Goal: Task Accomplishment & Management: Manage account settings

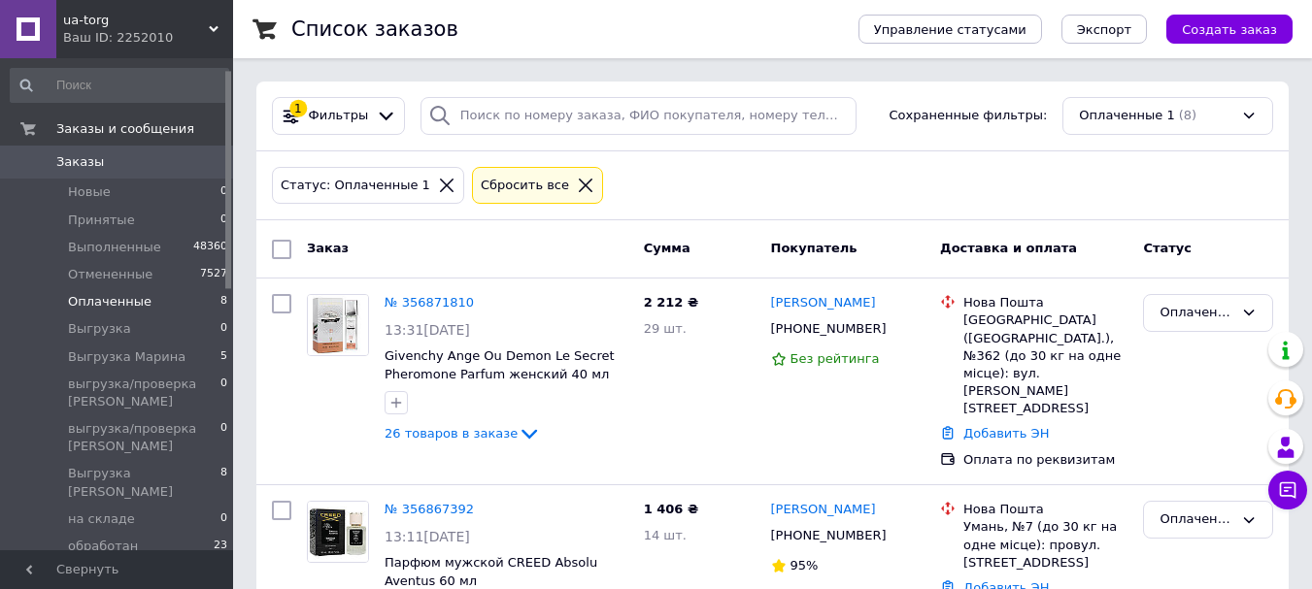
scroll to position [291, 0]
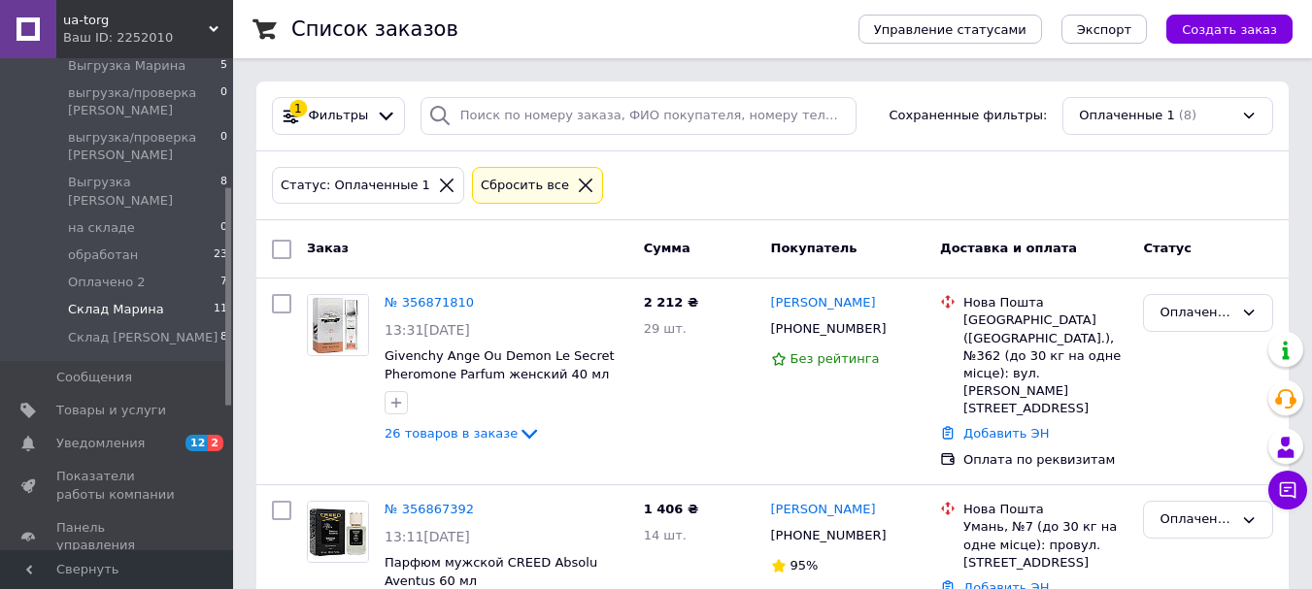
click at [112, 301] on span "Склад Марина" at bounding box center [116, 309] width 96 height 17
click at [120, 301] on span "Склад Марина" at bounding box center [116, 309] width 96 height 17
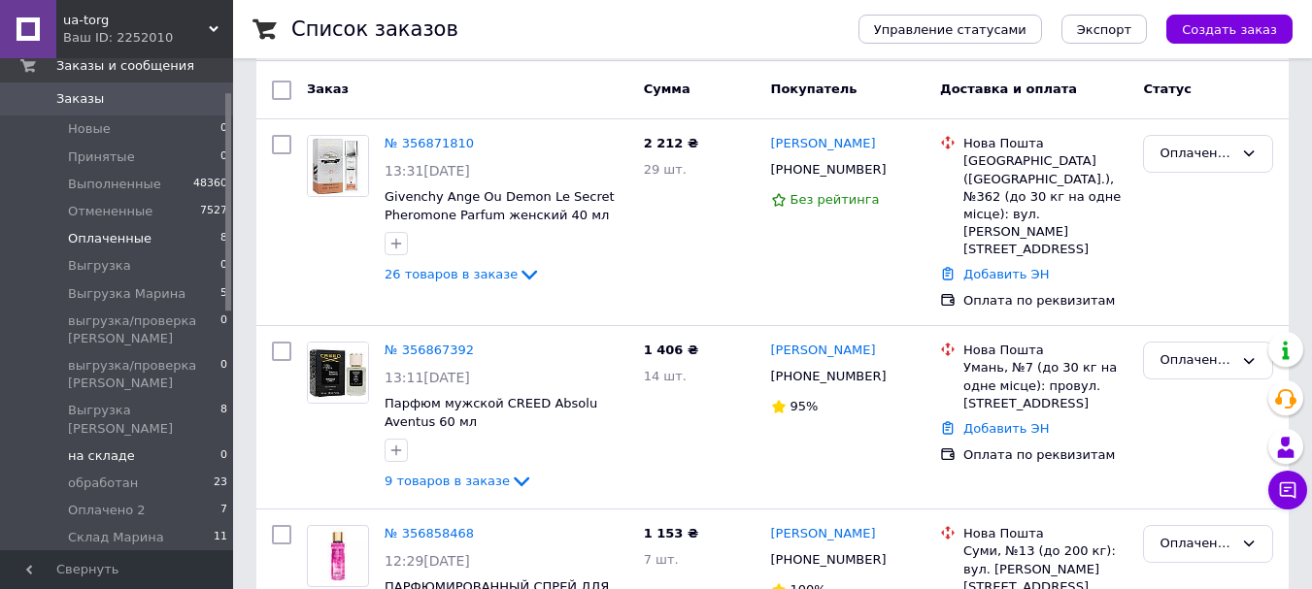
scroll to position [97, 0]
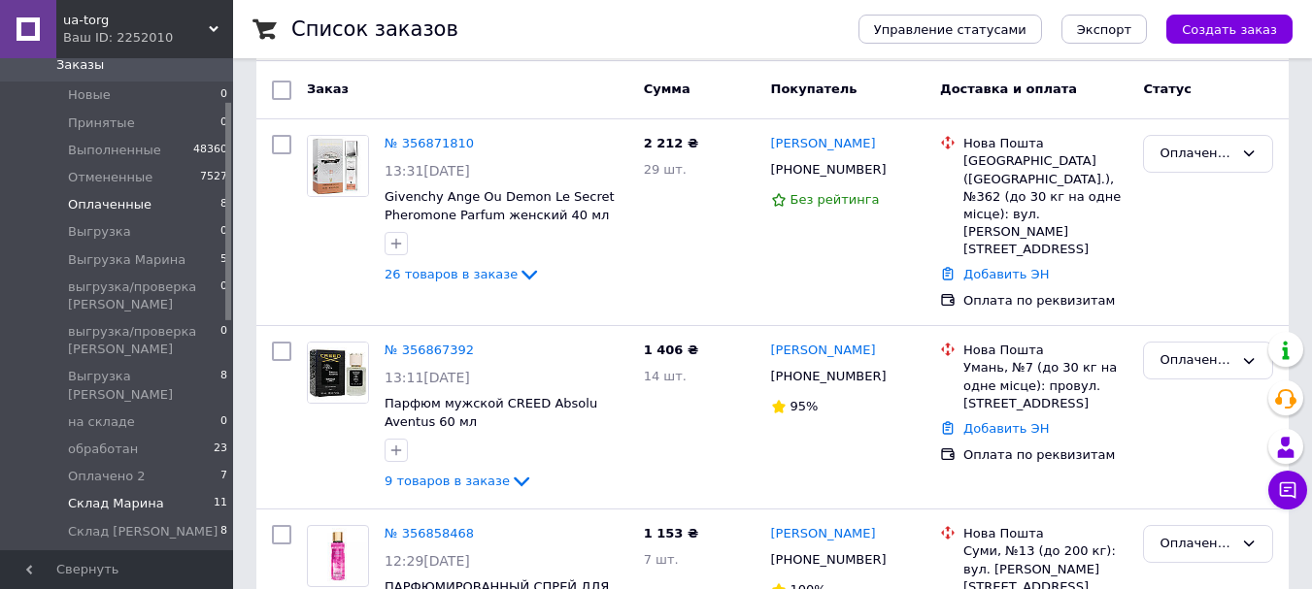
click at [111, 495] on span "Склад Марина" at bounding box center [116, 503] width 96 height 17
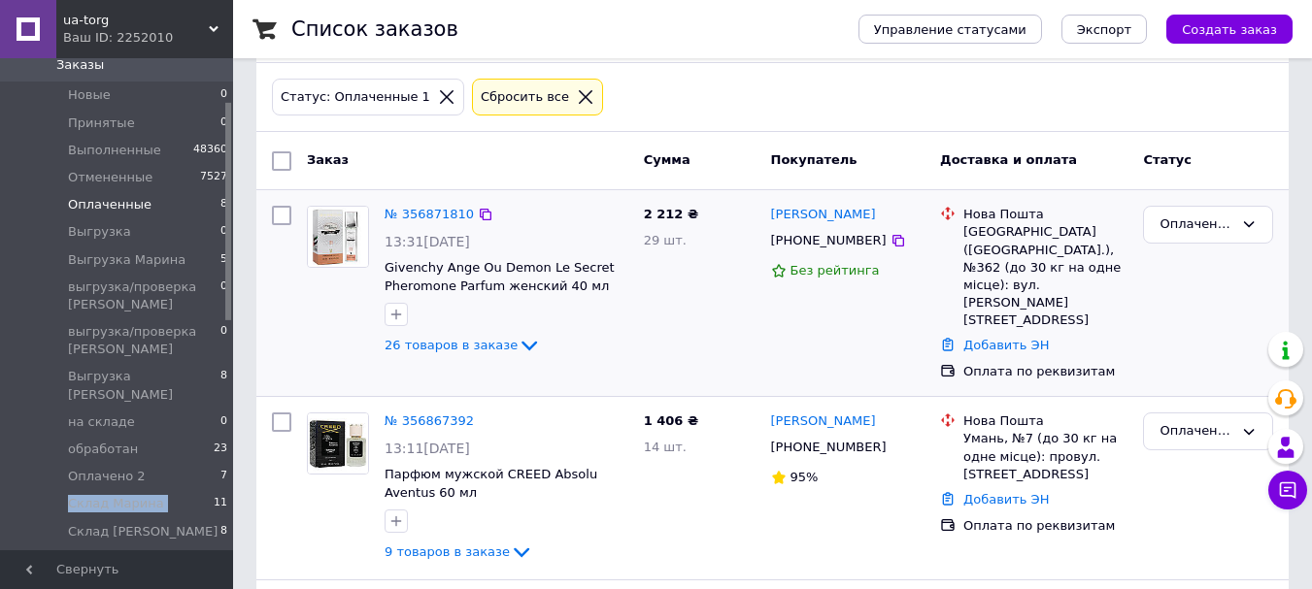
scroll to position [0, 0]
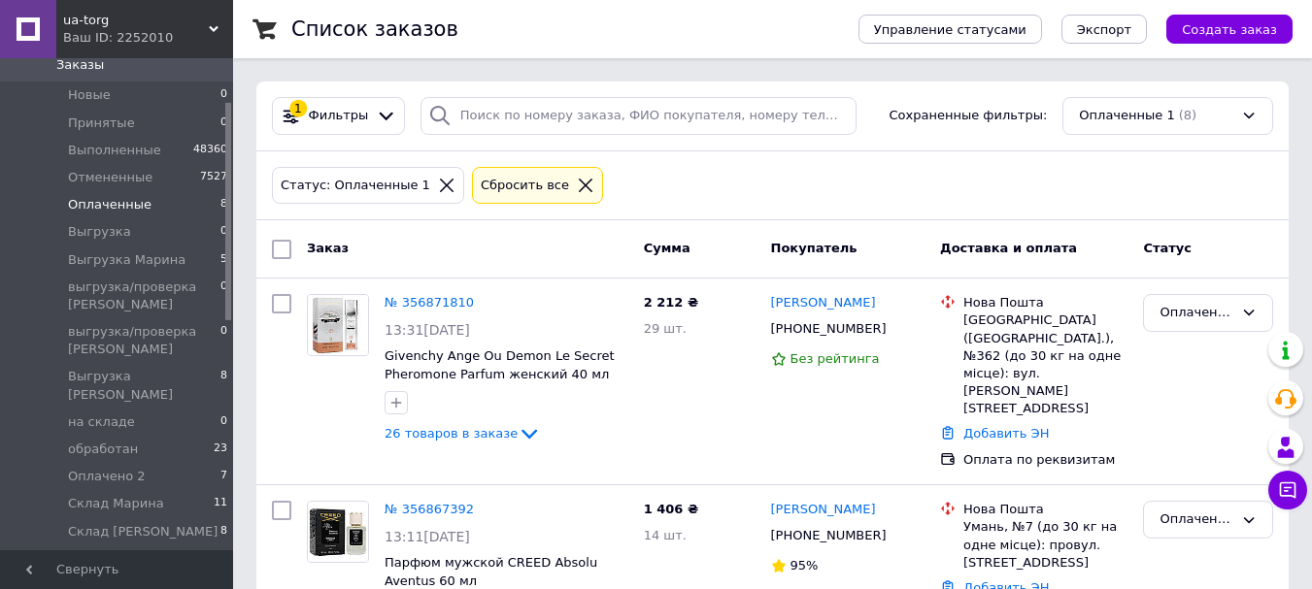
click at [438, 188] on icon at bounding box center [446, 185] width 17 height 17
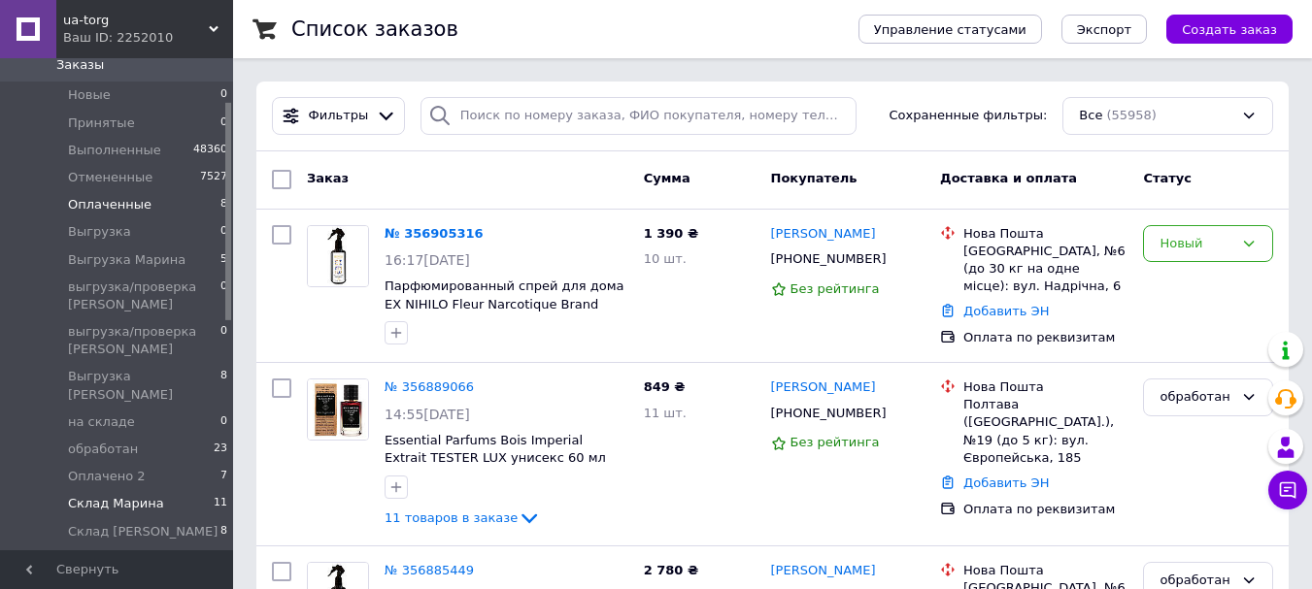
click at [139, 495] on span "Склад Марина" at bounding box center [116, 503] width 96 height 17
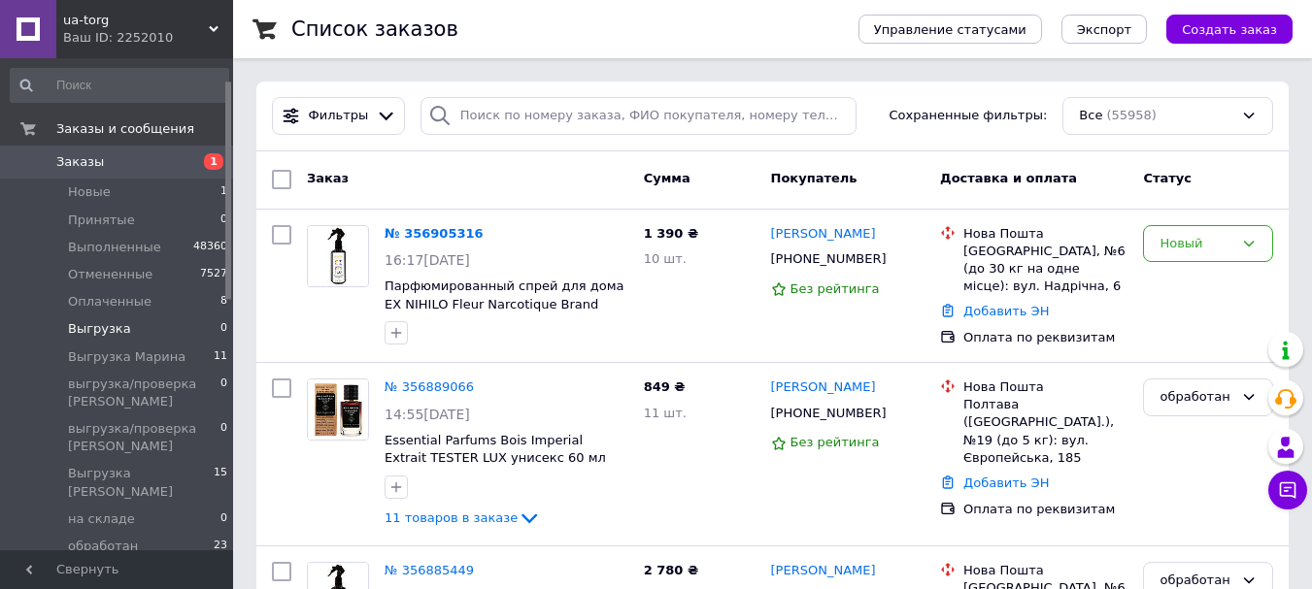
scroll to position [194, 0]
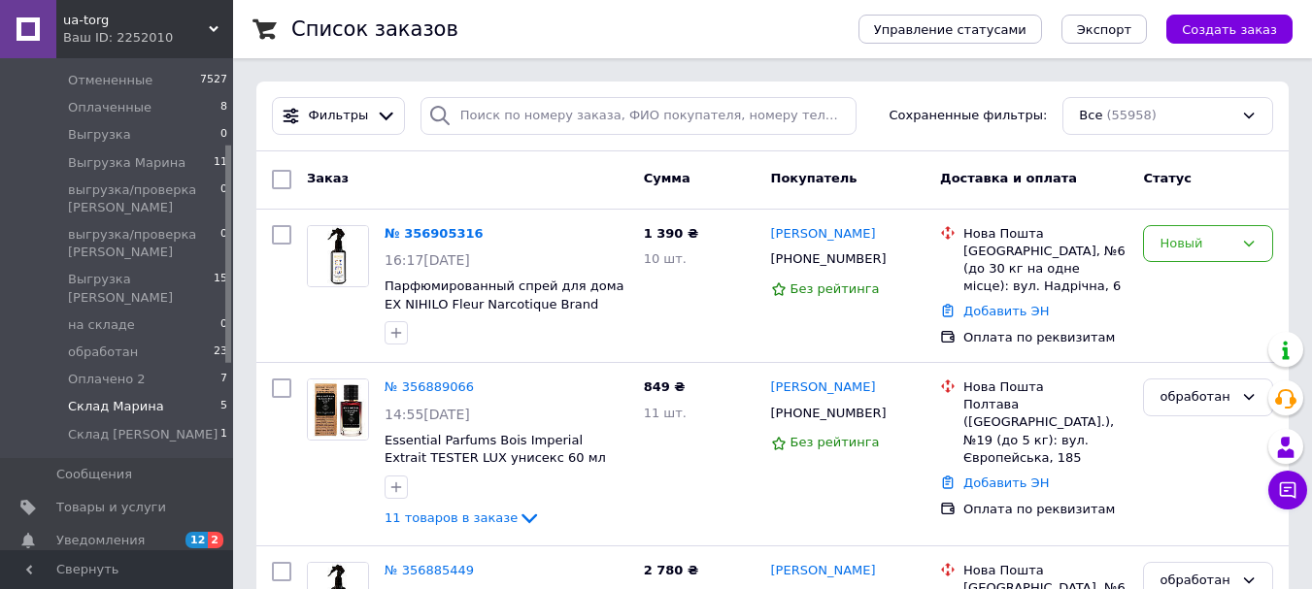
drag, startPoint x: 93, startPoint y: 357, endPoint x: 92, endPoint y: 367, distance: 9.8
click at [93, 358] on ul "Новые 1 Принятые 0 Выполненные 48360 Отмененные 7527 Оплаченные 8 Выгрузка 0 Вы…" at bounding box center [119, 220] width 239 height 473
click at [92, 398] on span "Склад Марина" at bounding box center [116, 406] width 96 height 17
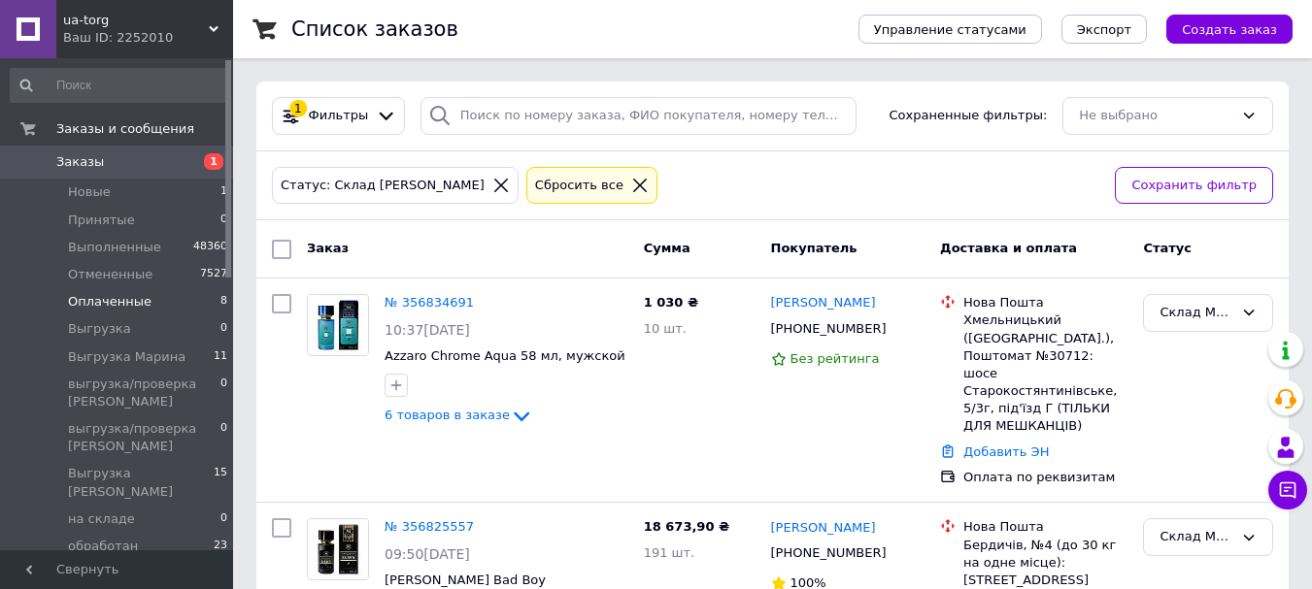
click at [115, 305] on span "Оплаченные" at bounding box center [109, 301] width 83 height 17
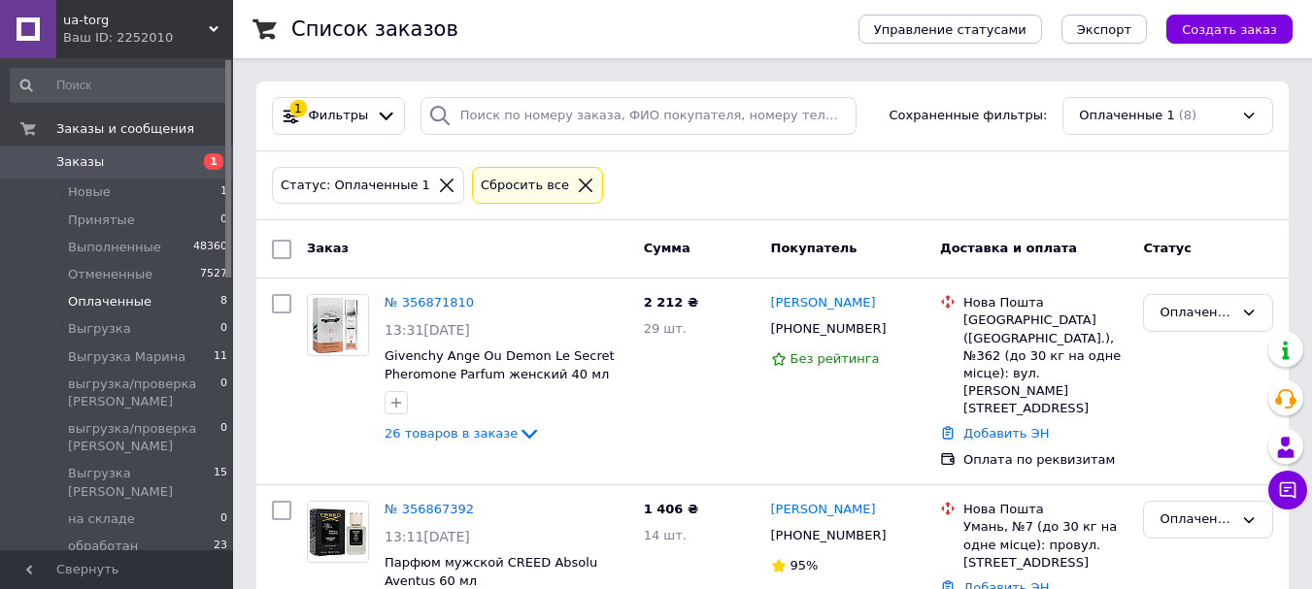
click at [277, 253] on input "checkbox" at bounding box center [281, 249] width 19 height 19
checkbox input "true"
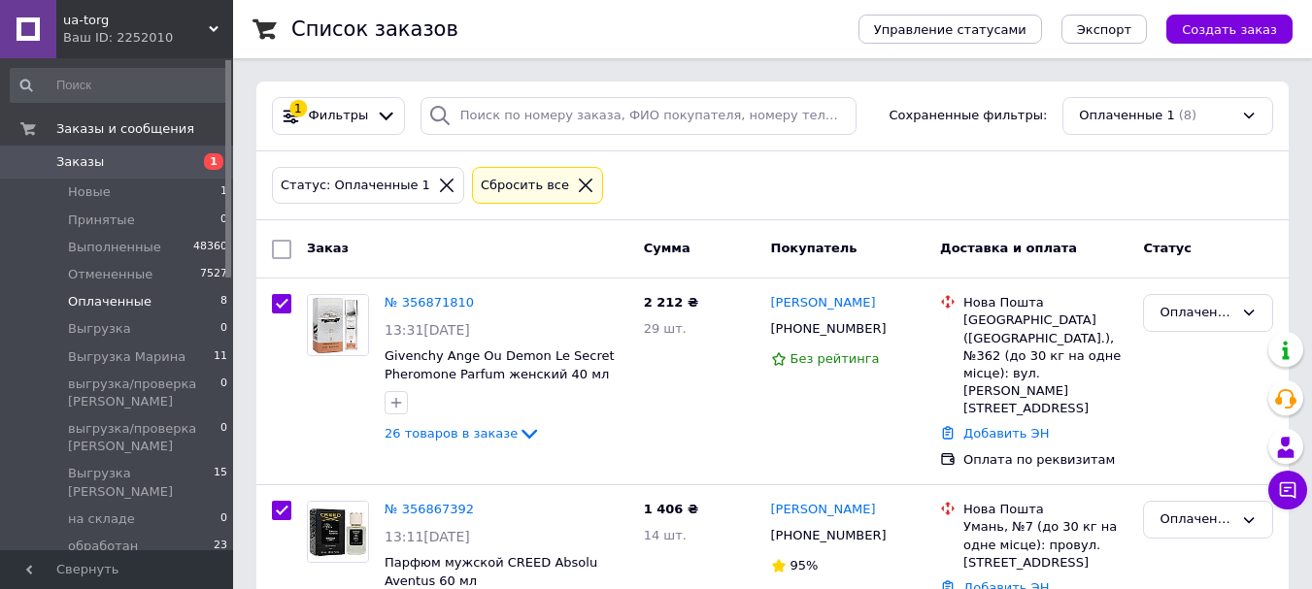
checkbox input "true"
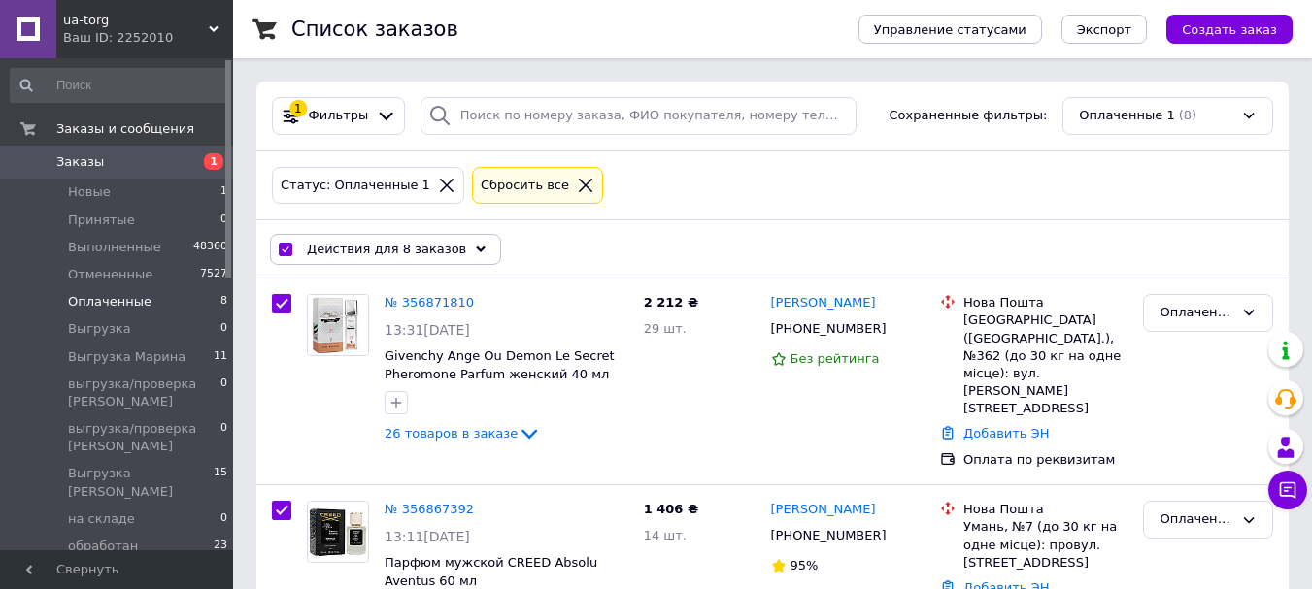
click at [406, 256] on span "Действия для 8 заказов" at bounding box center [386, 249] width 159 height 17
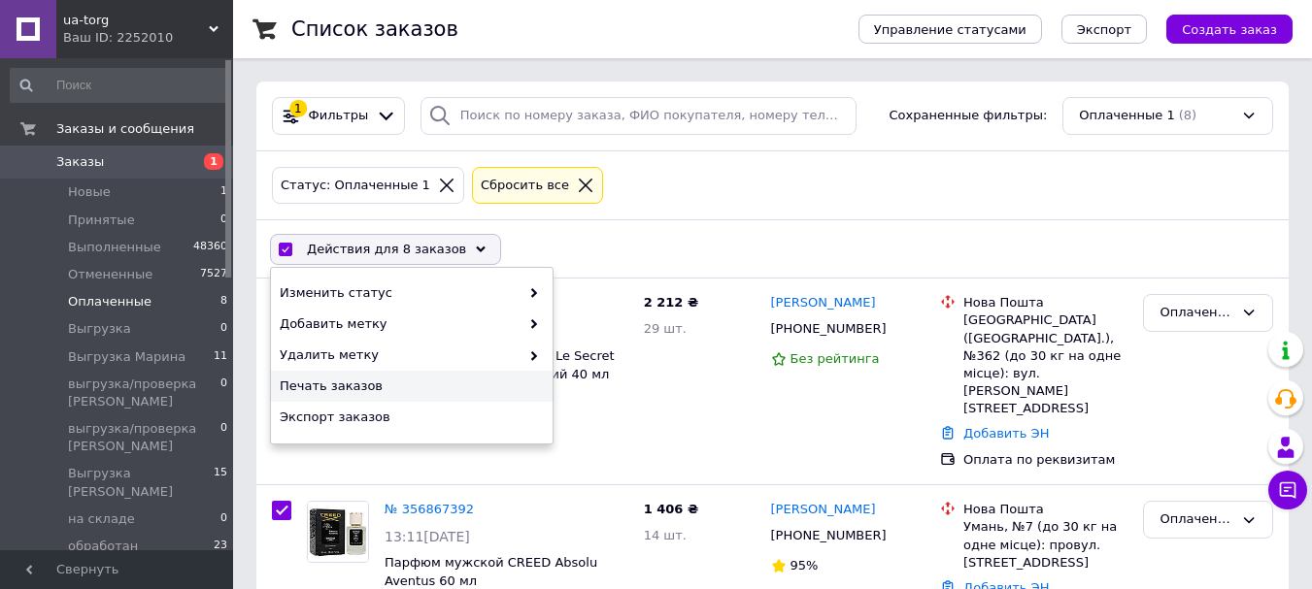
click at [367, 384] on span "Печать заказов" at bounding box center [409, 386] width 259 height 17
click at [1191, 316] on div "Оплаченный" at bounding box center [1196, 313] width 74 height 20
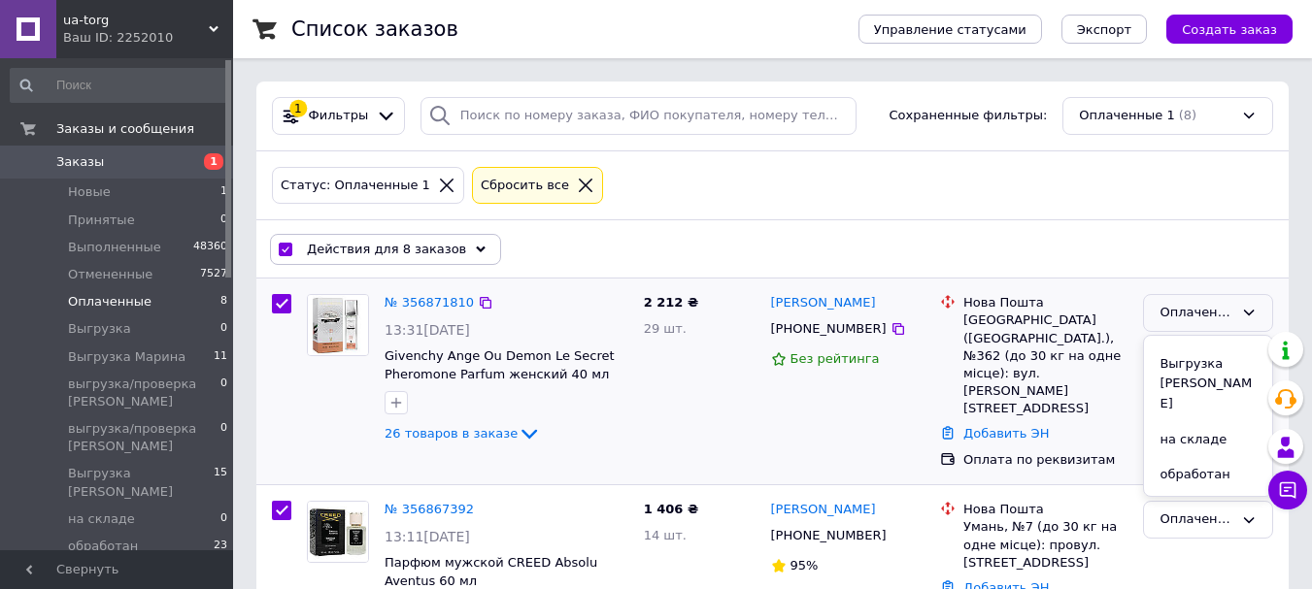
scroll to position [381, 0]
click at [1213, 525] on li "Склад Марина" at bounding box center [1208, 543] width 128 height 36
checkbox input "false"
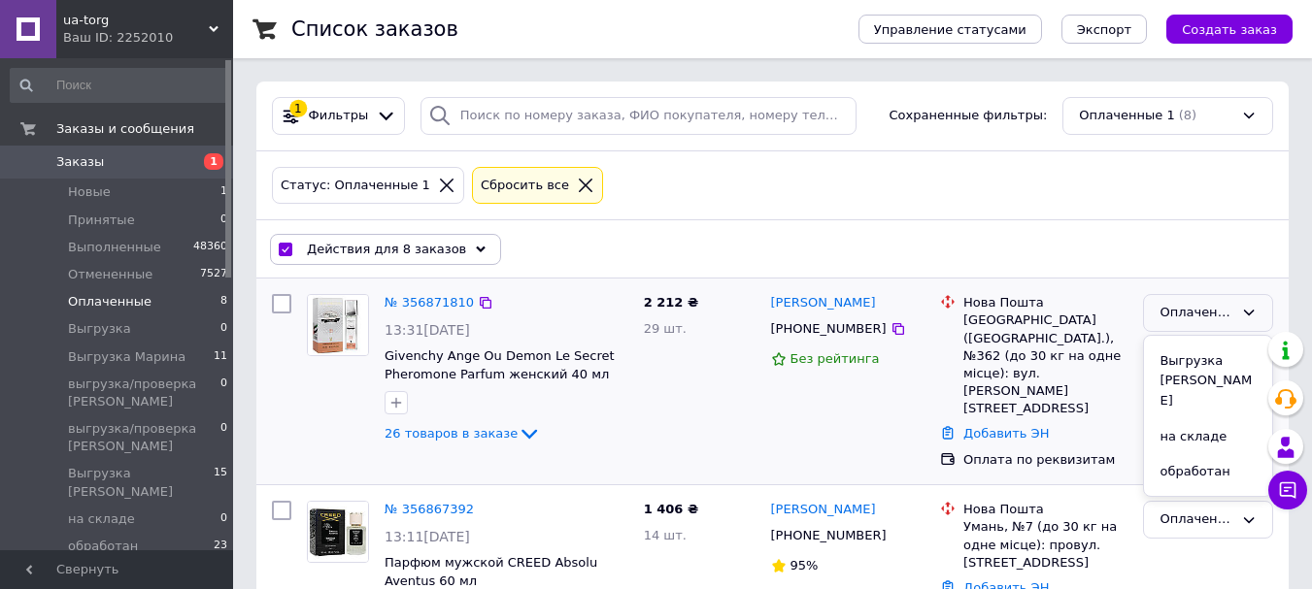
checkbox input "false"
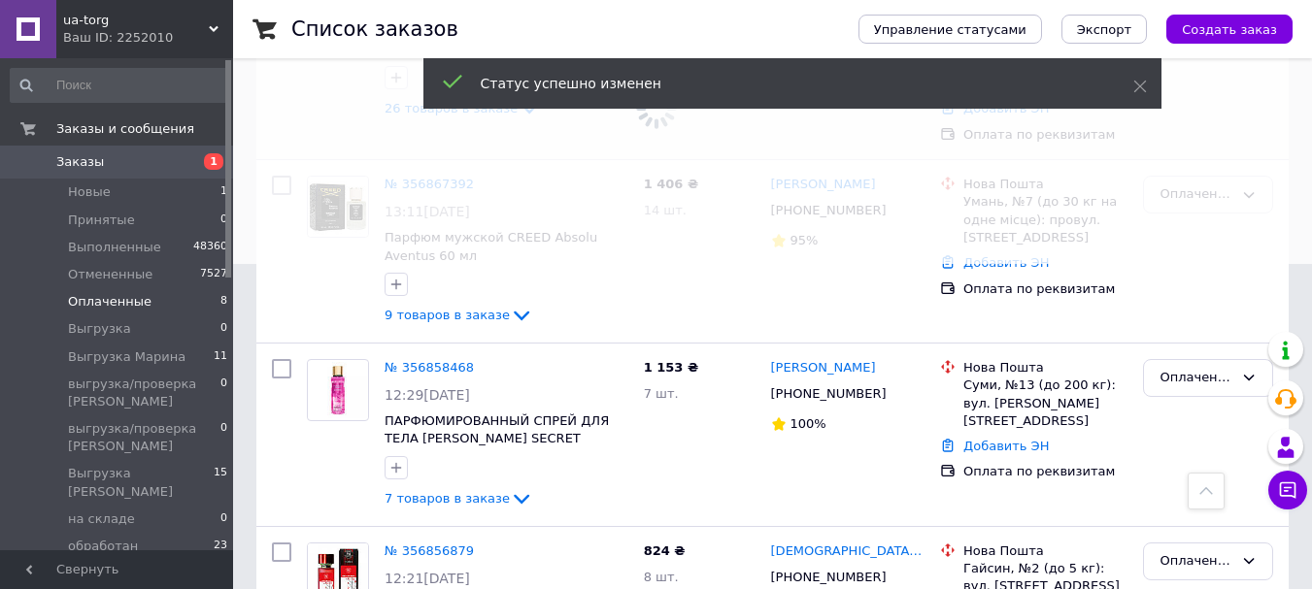
scroll to position [291, 0]
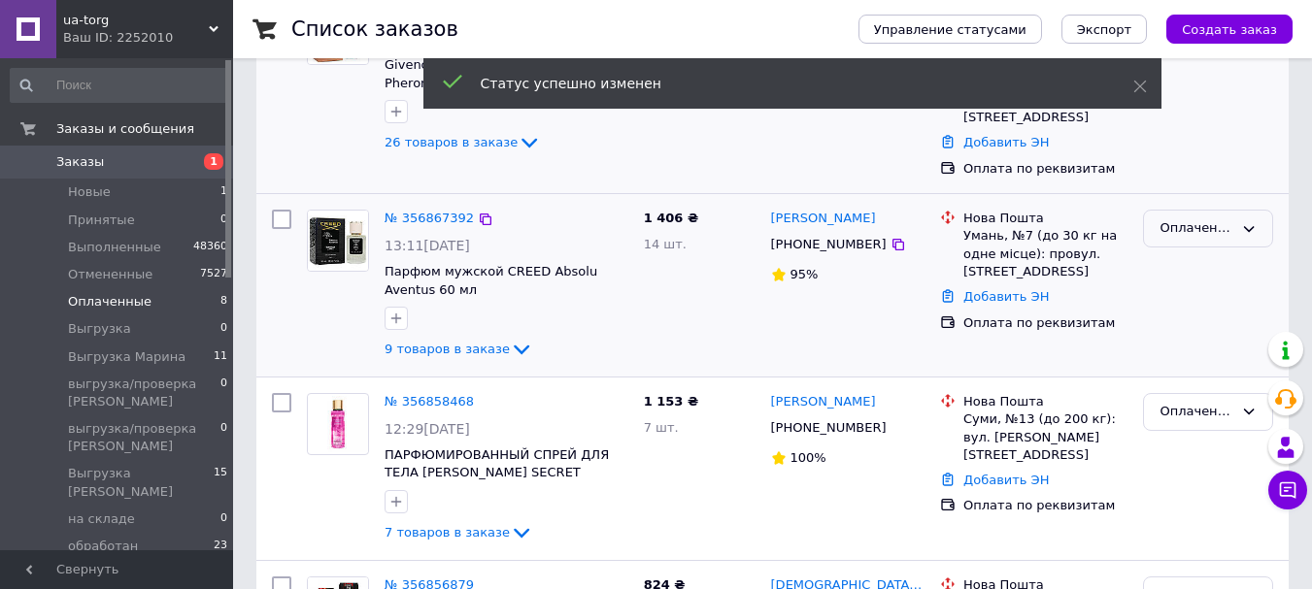
click at [1227, 218] on div "Оплаченный" at bounding box center [1196, 228] width 74 height 20
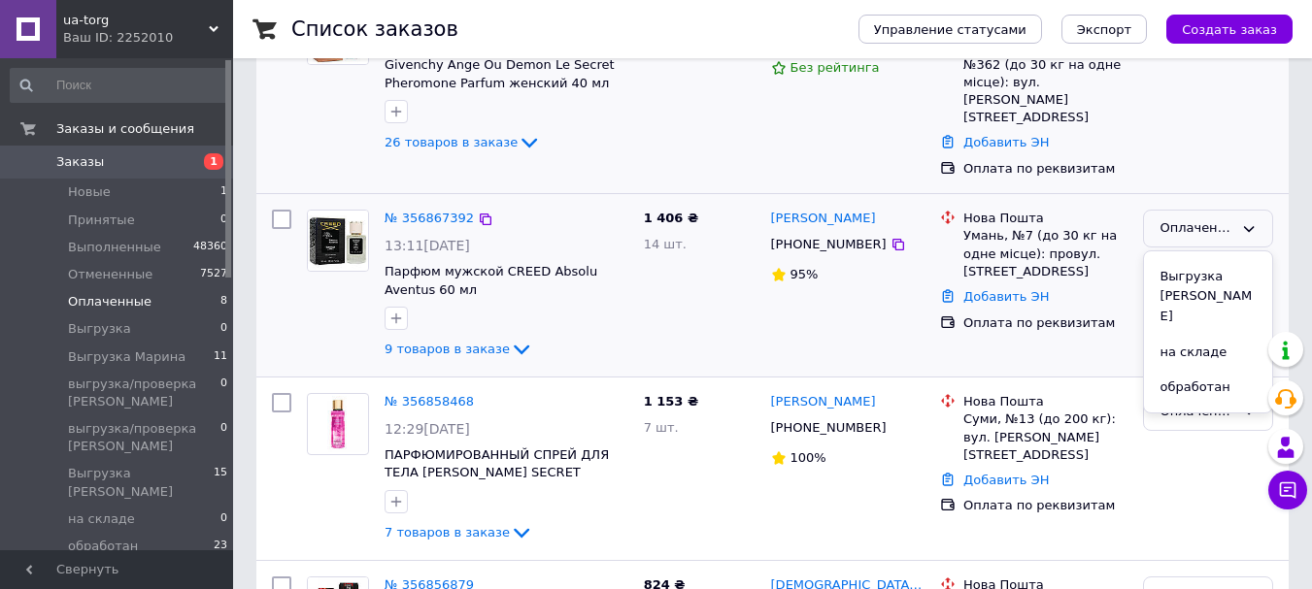
click at [1210, 441] on li "Склад Марина" at bounding box center [1208, 459] width 128 height 36
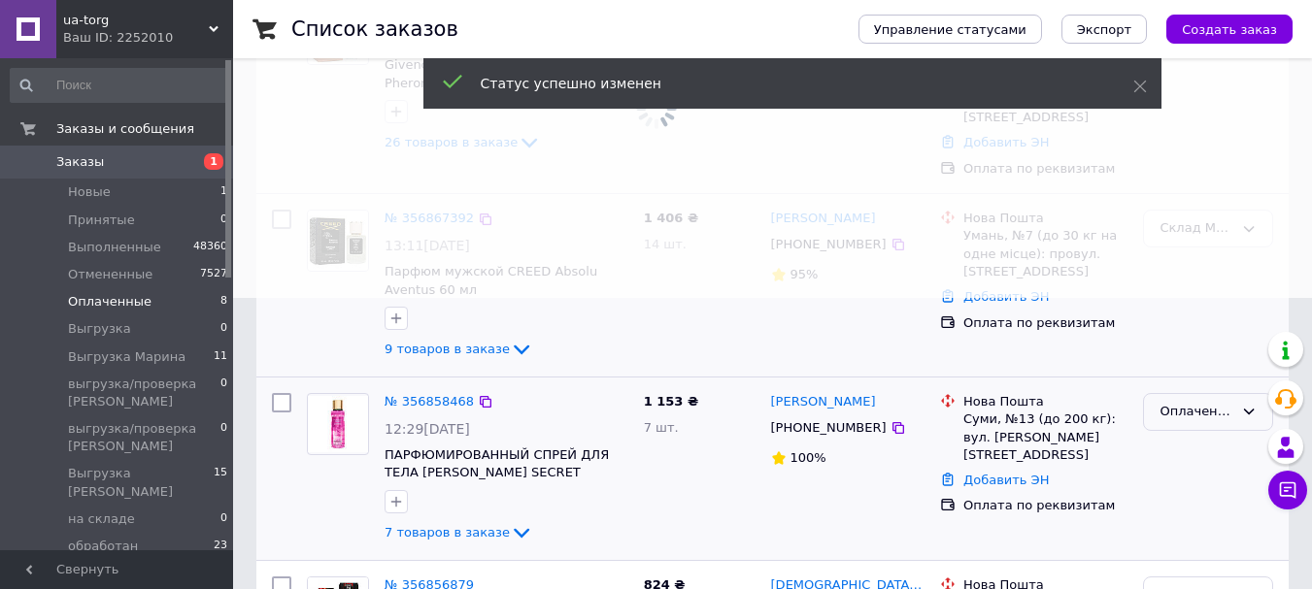
click at [1212, 402] on div "Оплаченный" at bounding box center [1196, 412] width 74 height 20
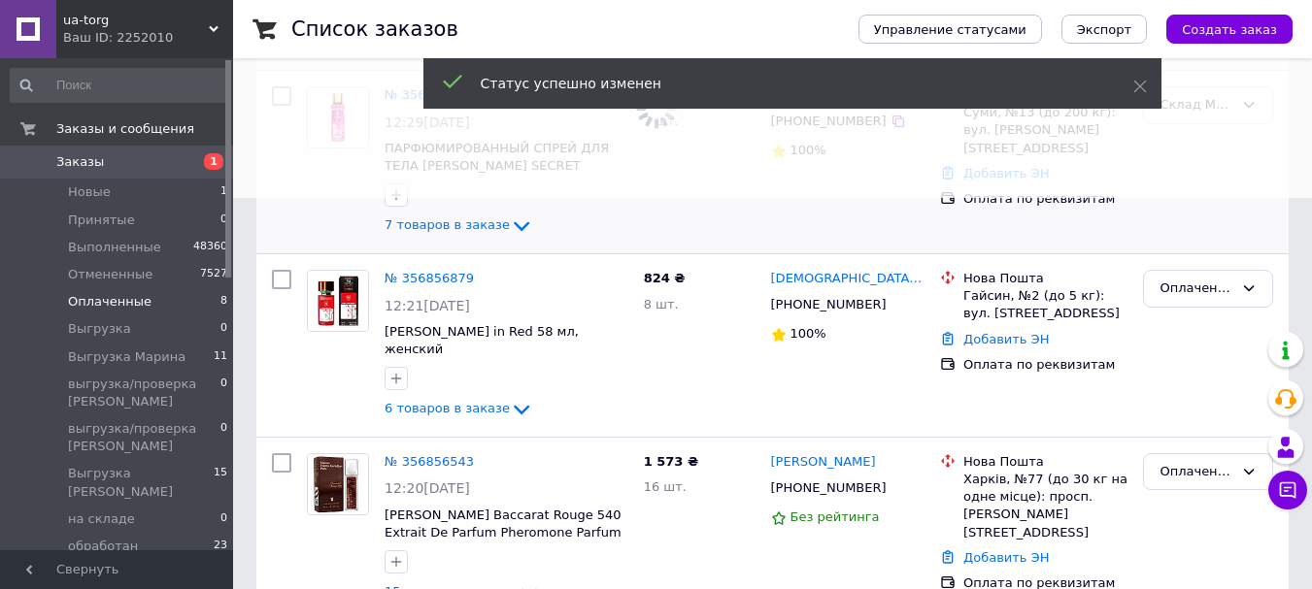
scroll to position [399, 0]
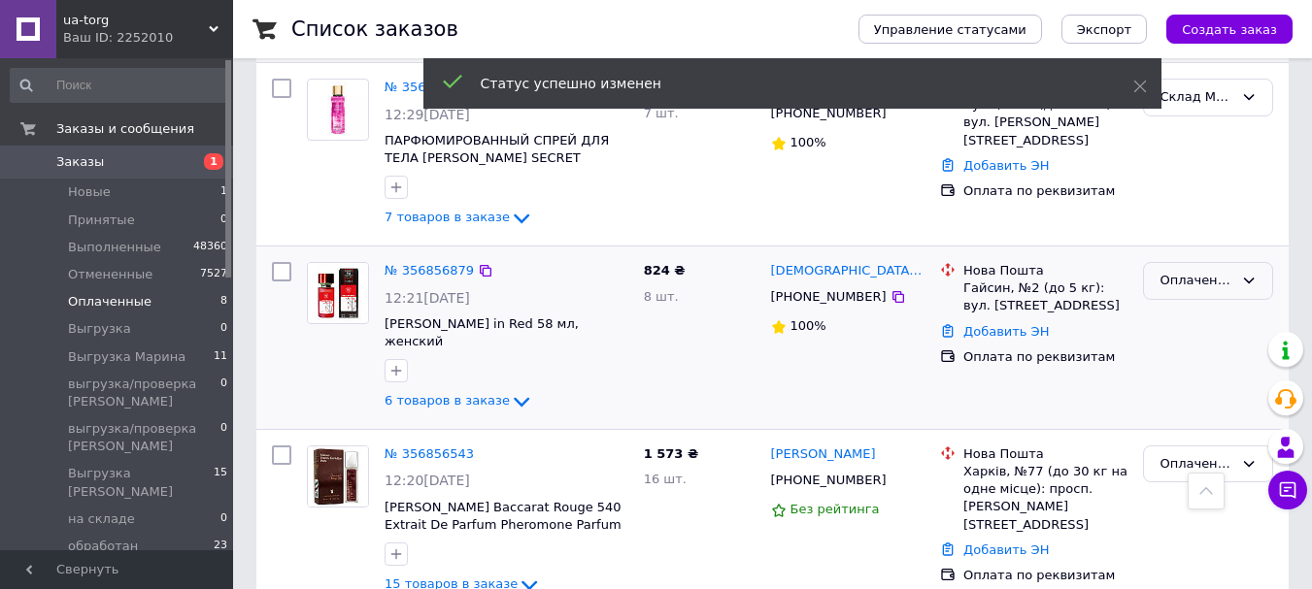
click at [1199, 271] on div "Оплаченный" at bounding box center [1196, 281] width 74 height 20
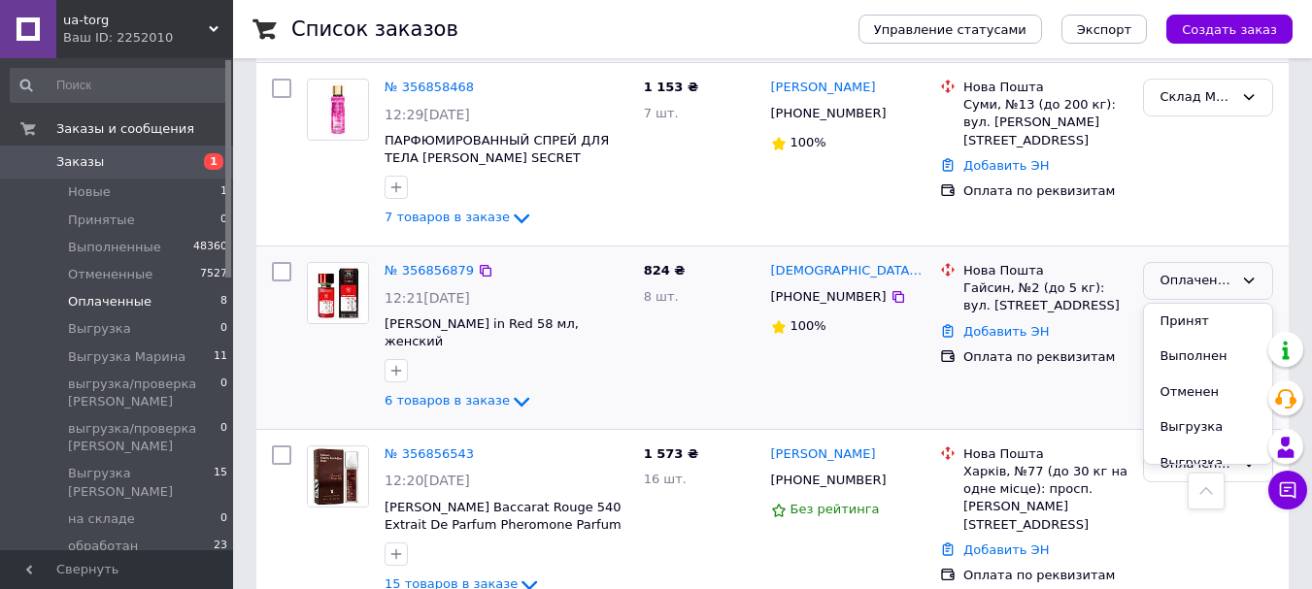
scroll to position [381, 0]
click at [1198, 493] on li "Склад Марина" at bounding box center [1208, 511] width 128 height 36
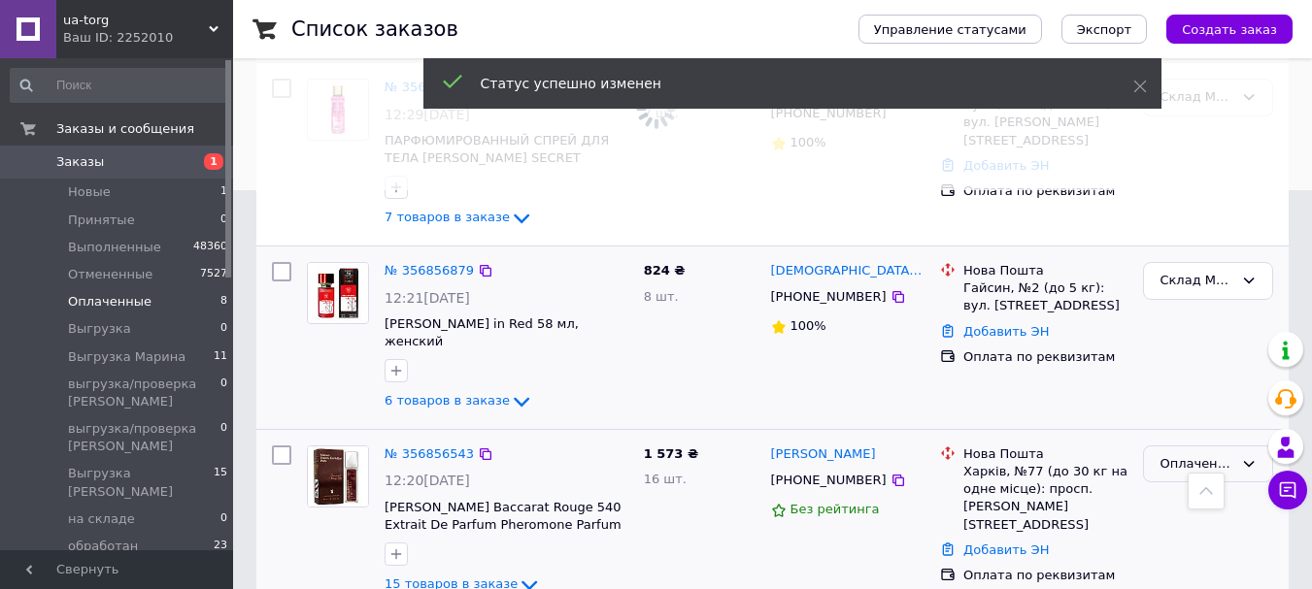
click at [1191, 454] on div "Оплаченный" at bounding box center [1196, 464] width 74 height 20
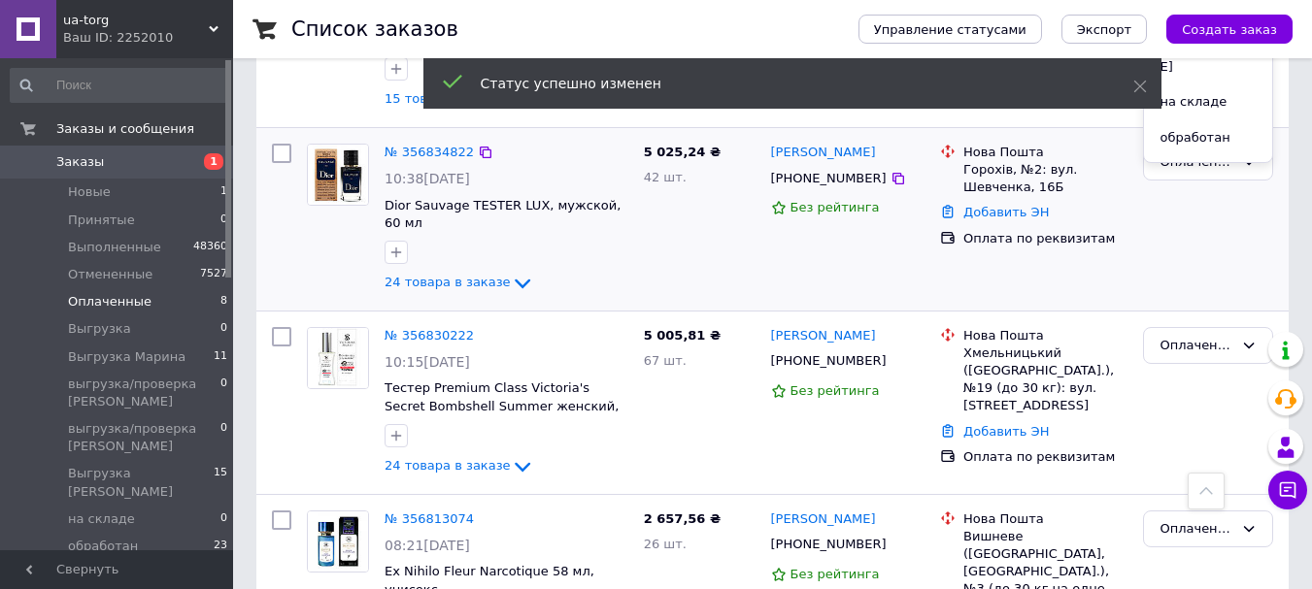
scroll to position [787, 0]
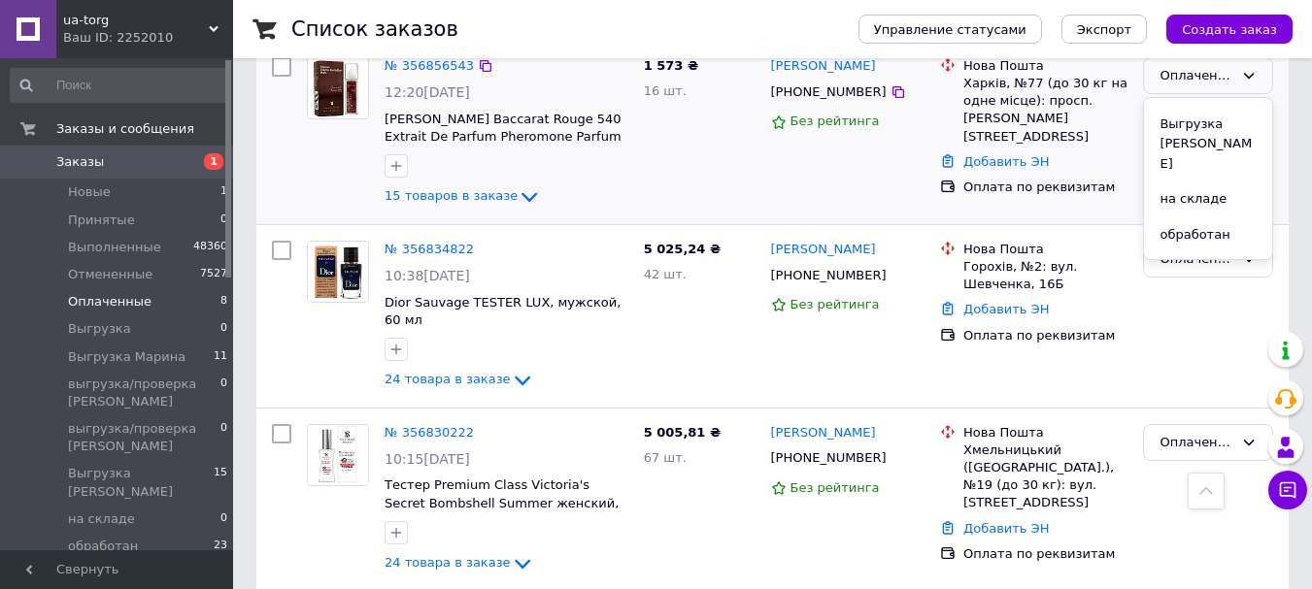
click at [1221, 288] on li "Склад Марина" at bounding box center [1208, 306] width 128 height 36
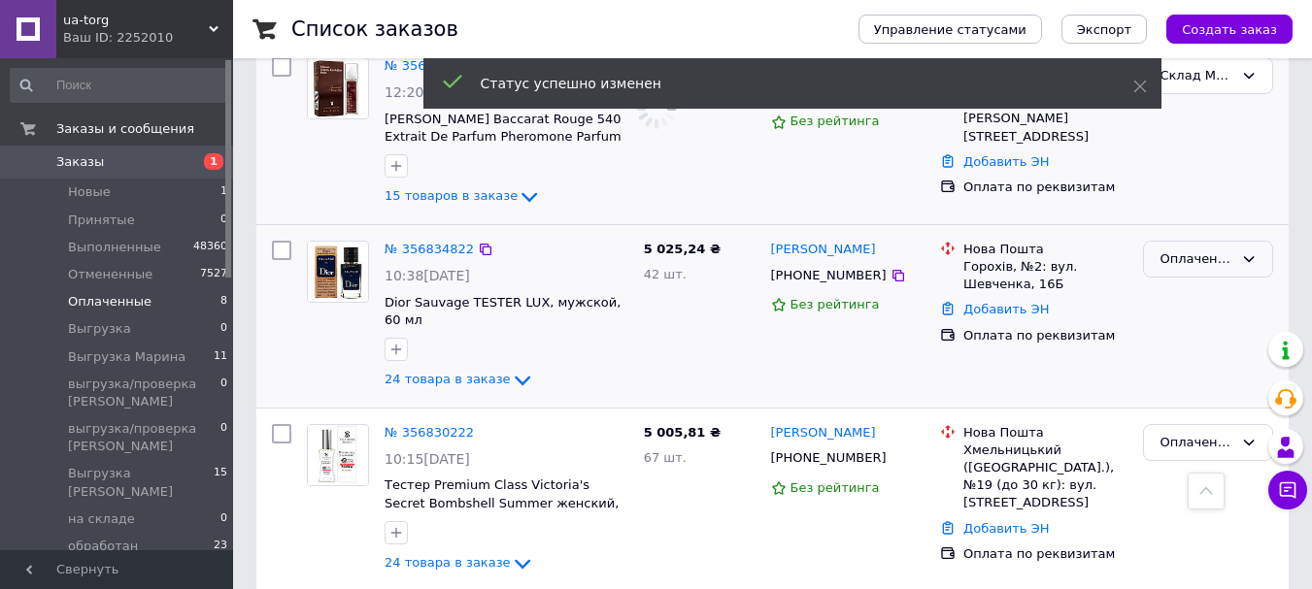
click at [1180, 249] on div "Оплаченный" at bounding box center [1196, 259] width 74 height 20
drag, startPoint x: 1186, startPoint y: 372, endPoint x: 1184, endPoint y: 382, distance: 9.9
click at [1185, 472] on li "Склад Марина" at bounding box center [1208, 490] width 128 height 36
click at [1196, 424] on div "Оплаченный" at bounding box center [1208, 443] width 130 height 38
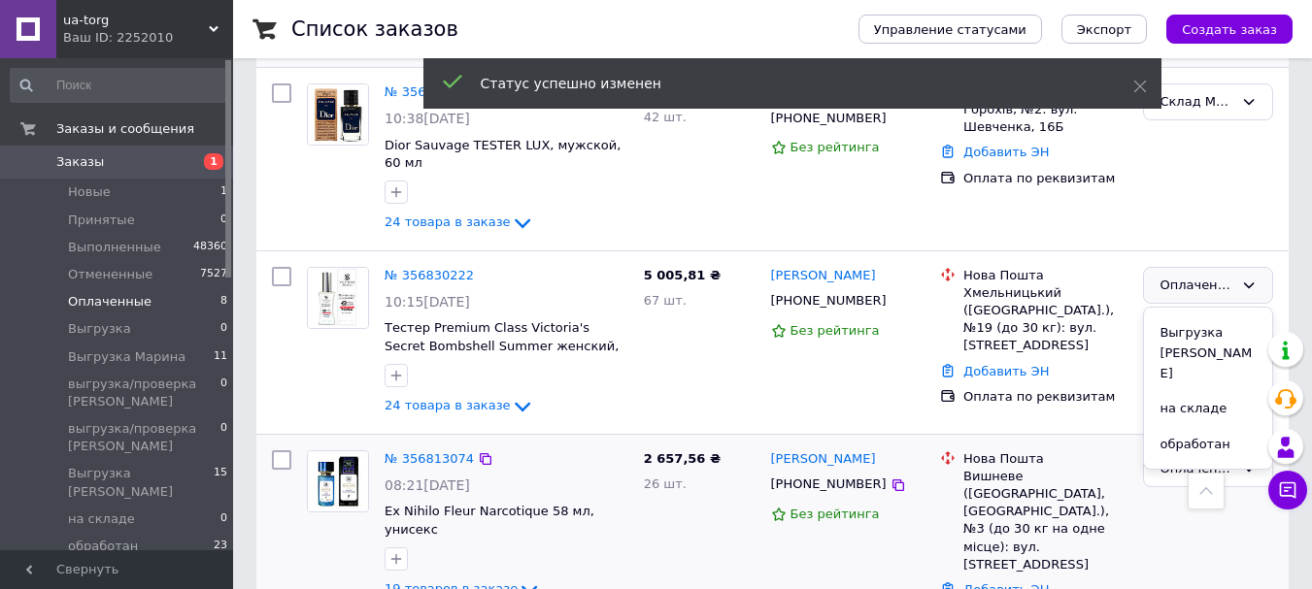
scroll to position [947, 0]
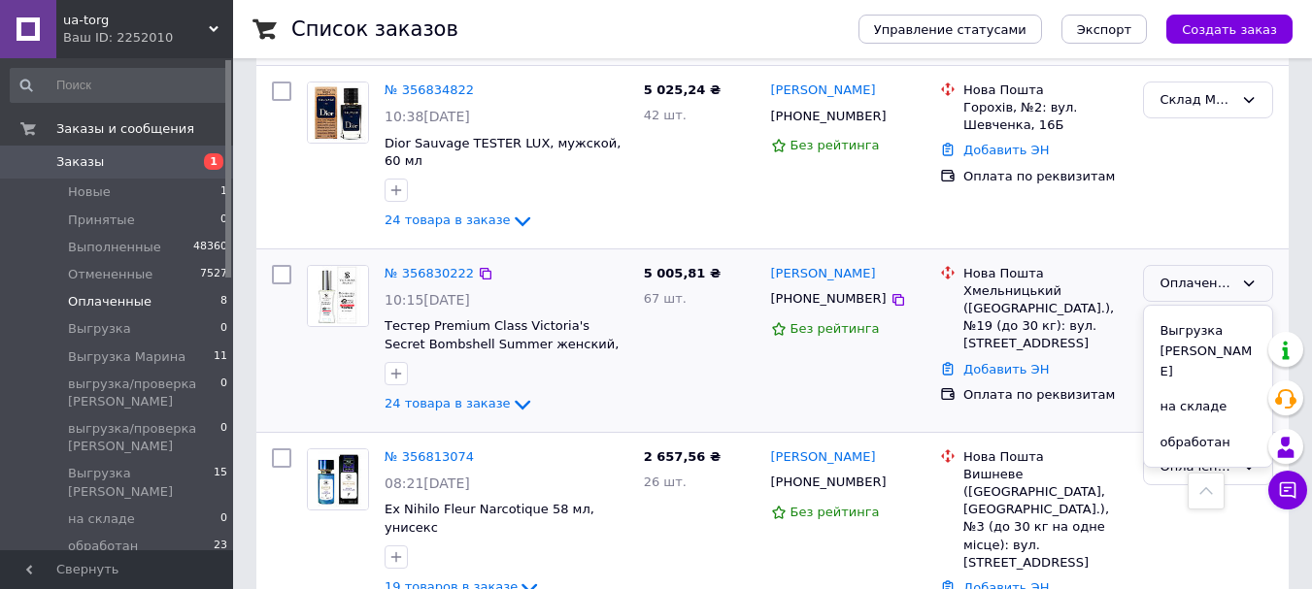
click at [1206, 496] on li "Склад Марина" at bounding box center [1208, 514] width 128 height 36
click at [1169, 457] on div "Оплаченный" at bounding box center [1196, 467] width 74 height 20
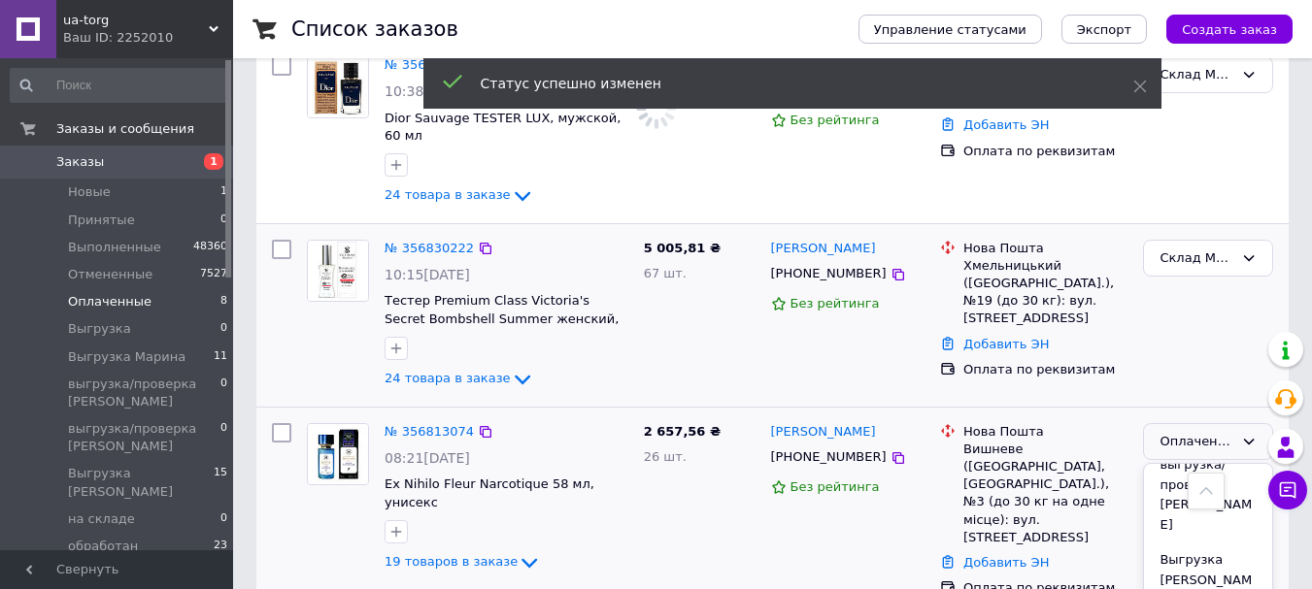
scroll to position [381, 0]
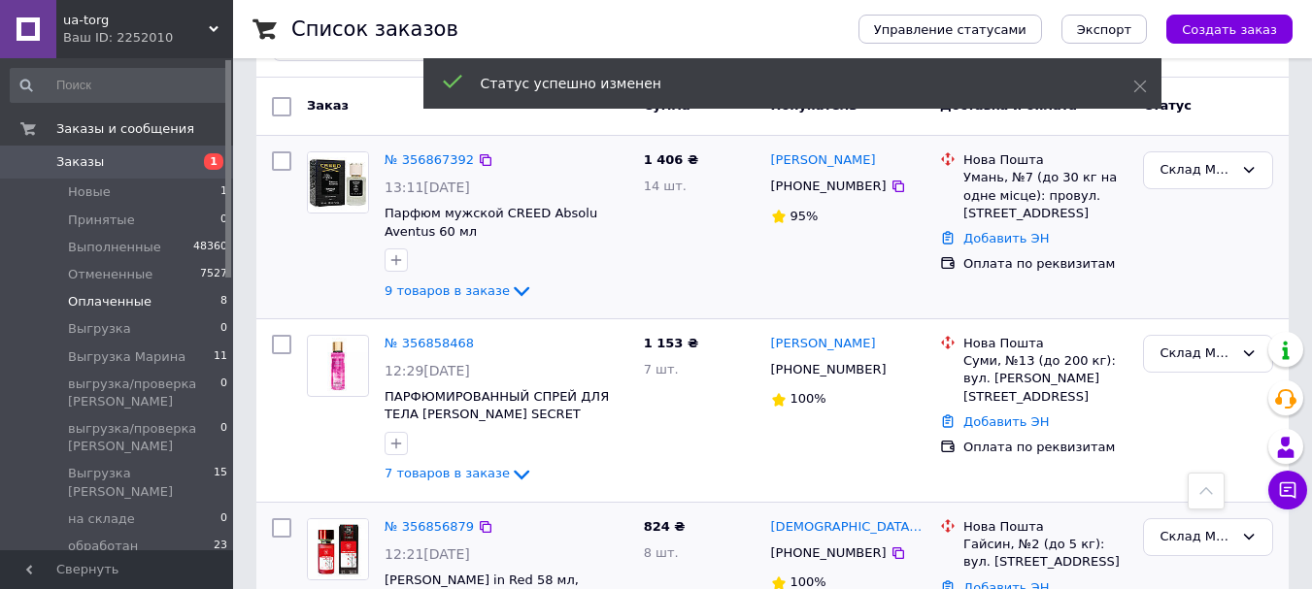
scroll to position [0, 0]
